Goal: Find specific page/section: Find specific page/section

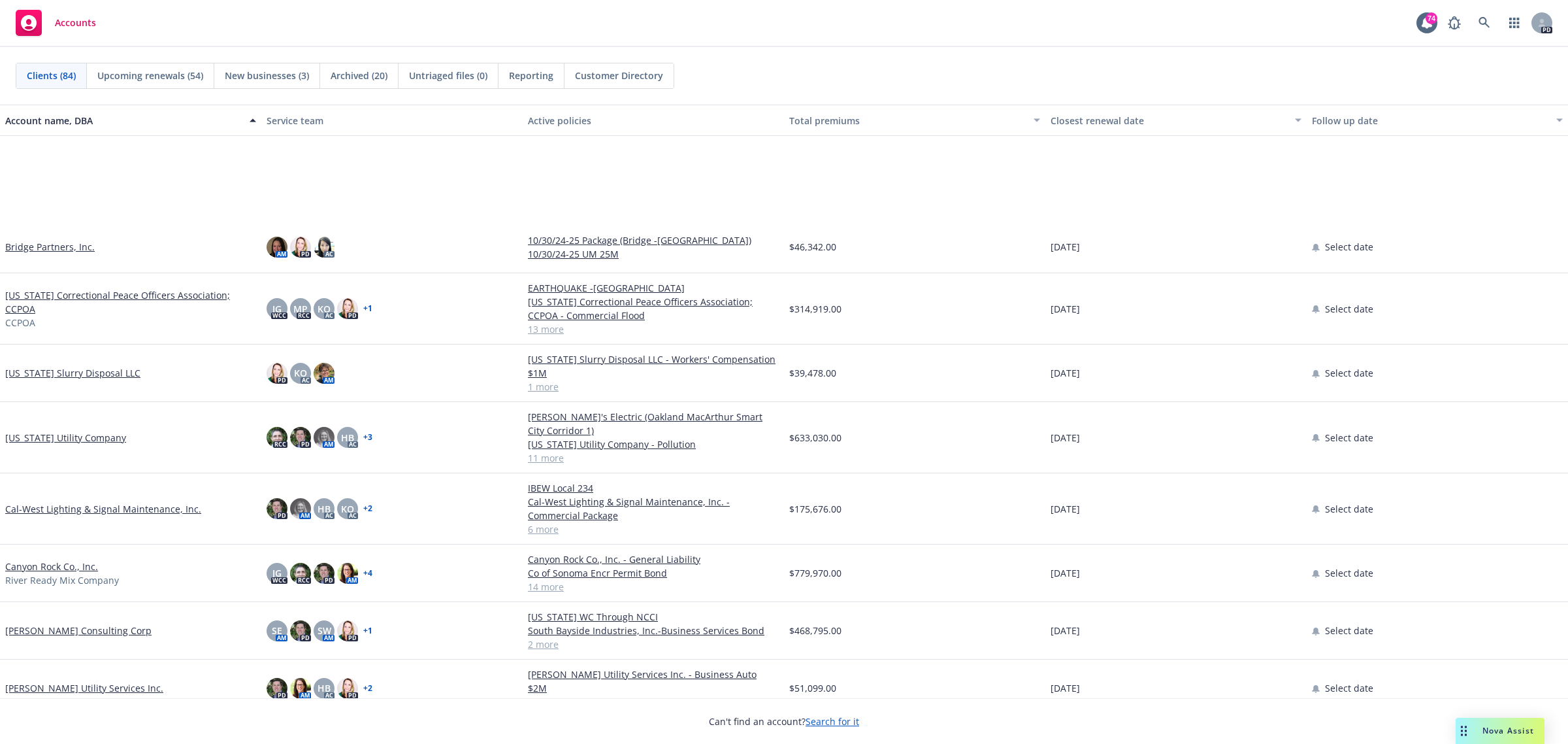
scroll to position [899, 0]
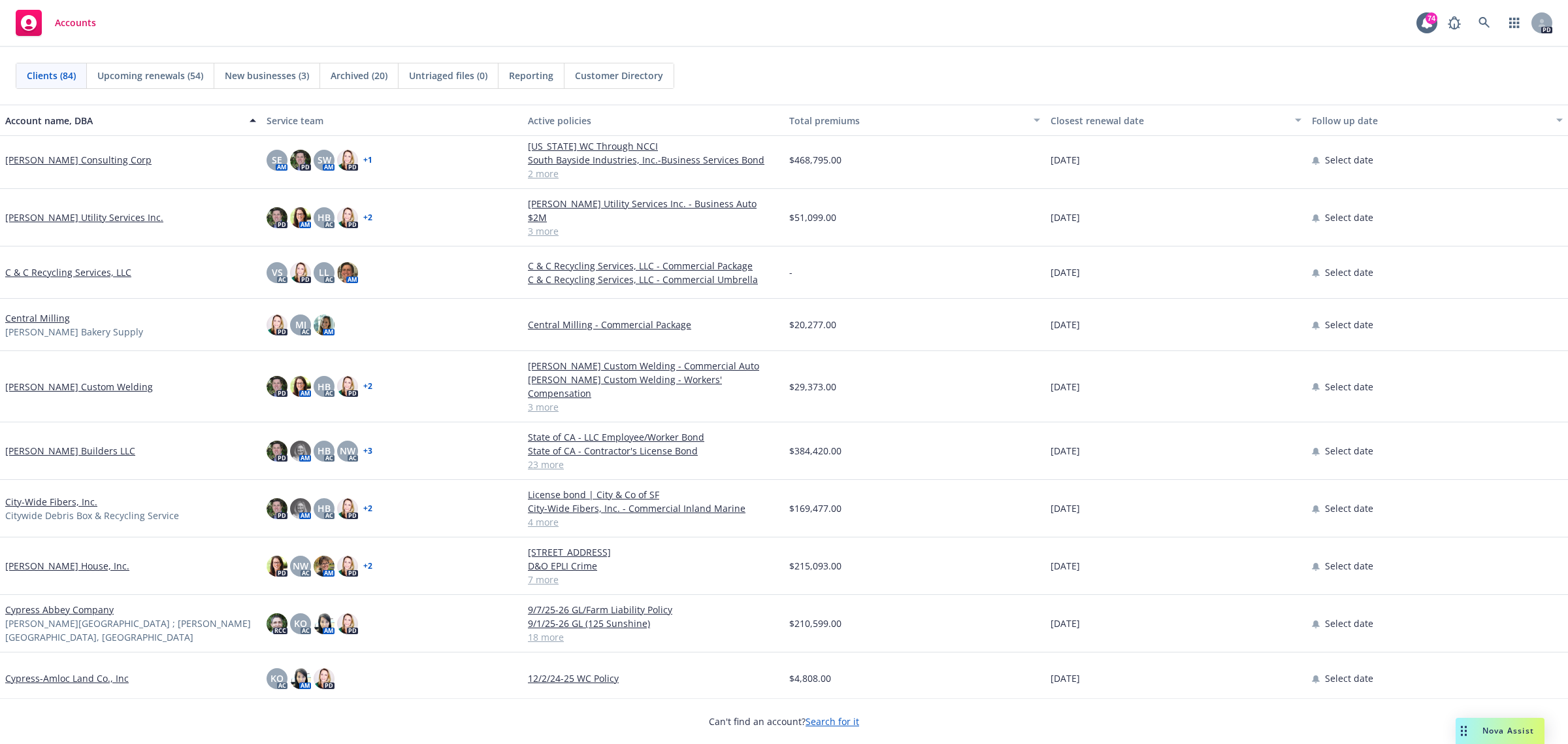
click at [33, 495] on link "City-Wide Fibers, Inc." at bounding box center [51, 502] width 92 height 14
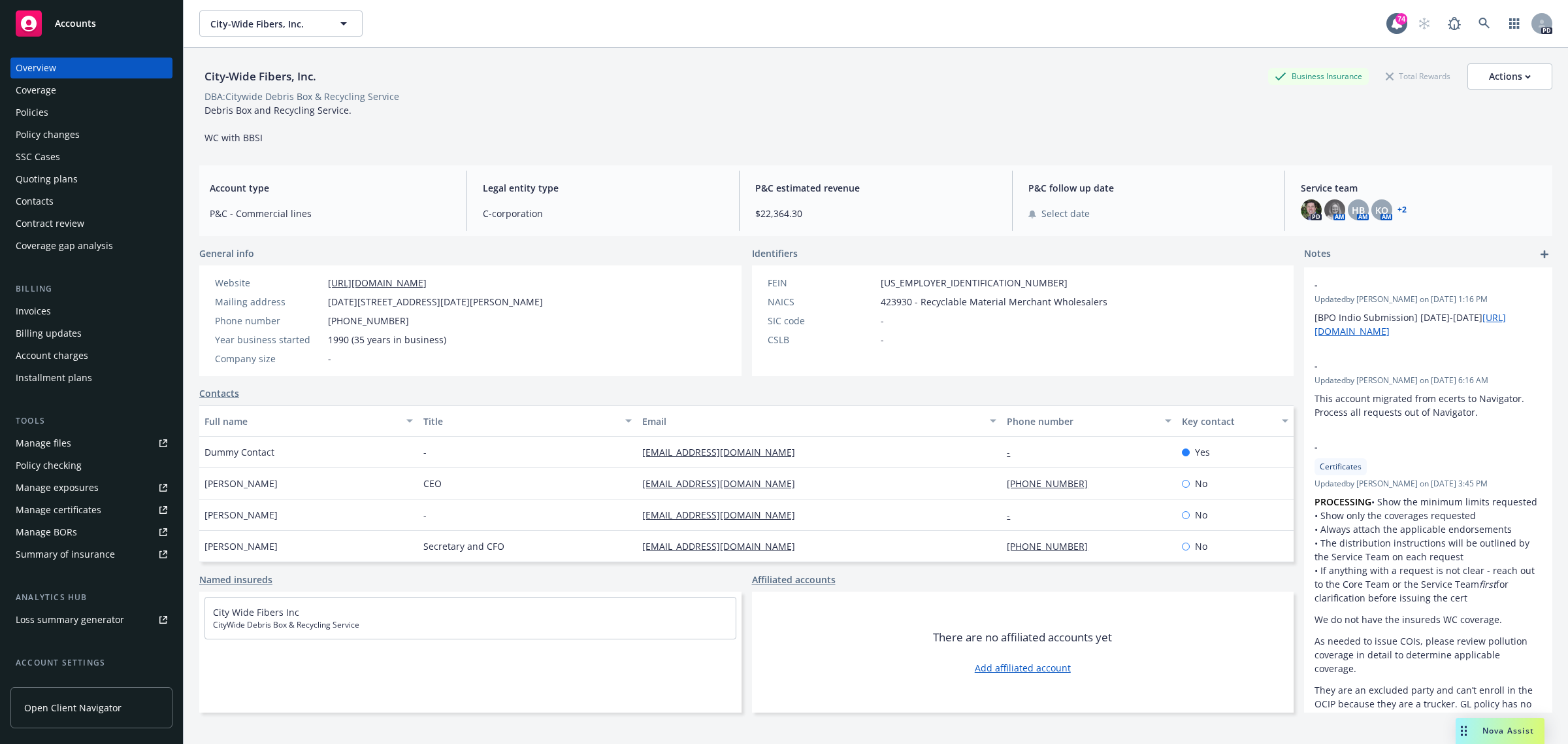
click at [43, 106] on div "Policies" at bounding box center [32, 112] width 33 height 21
